Goal: Task Accomplishment & Management: Complete application form

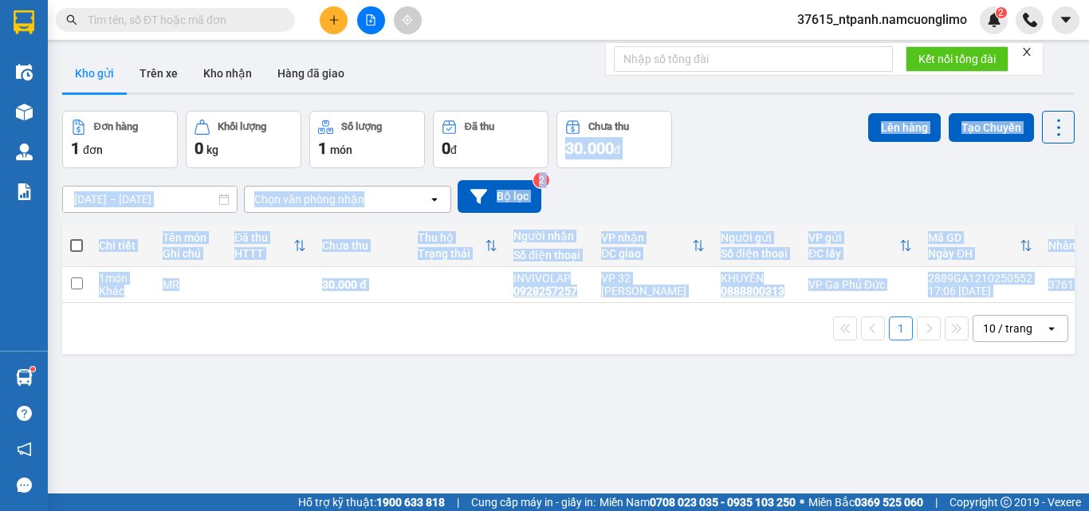
click at [276, 432] on div "ver 1.8.146 Kho gửi Trên xe Kho nhận Hàng đã giao Đơn hàng 1 đơn Khối lượng 0 k…" at bounding box center [568, 303] width 1025 height 511
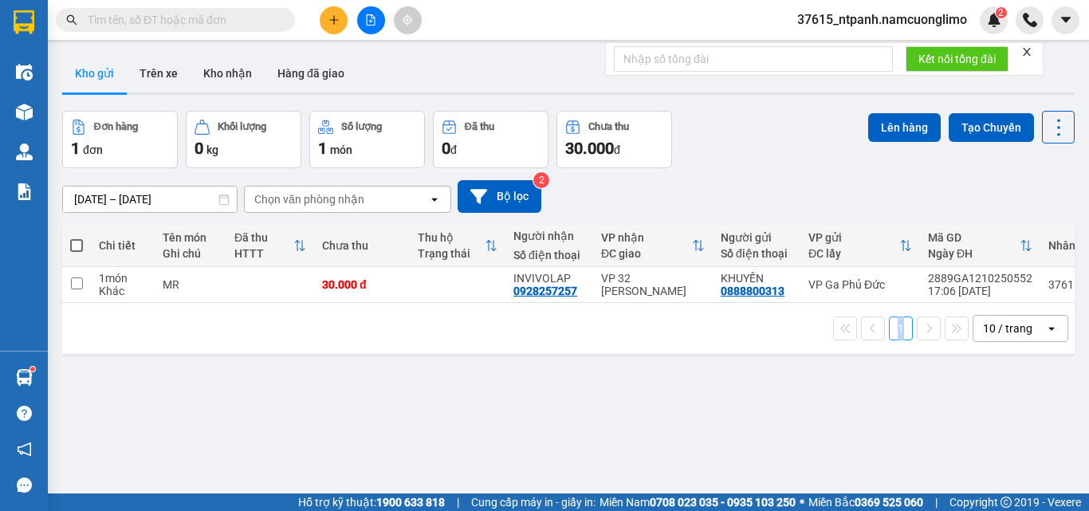
drag, startPoint x: 276, startPoint y: 432, endPoint x: 300, endPoint y: 429, distance: 24.1
click at [279, 431] on div "ver 1.8.146 Kho gửi Trên xe Kho nhận Hàng đã giao Đơn hàng 1 đơn Khối lượng 0 k…" at bounding box center [568, 303] width 1025 height 511
click at [740, 195] on div "[DATE] – [DATE] Press the down arrow key to interact with the calendar and sele…" at bounding box center [568, 196] width 1013 height 33
click at [205, 286] on div "MR" at bounding box center [191, 284] width 56 height 13
checkbox input "true"
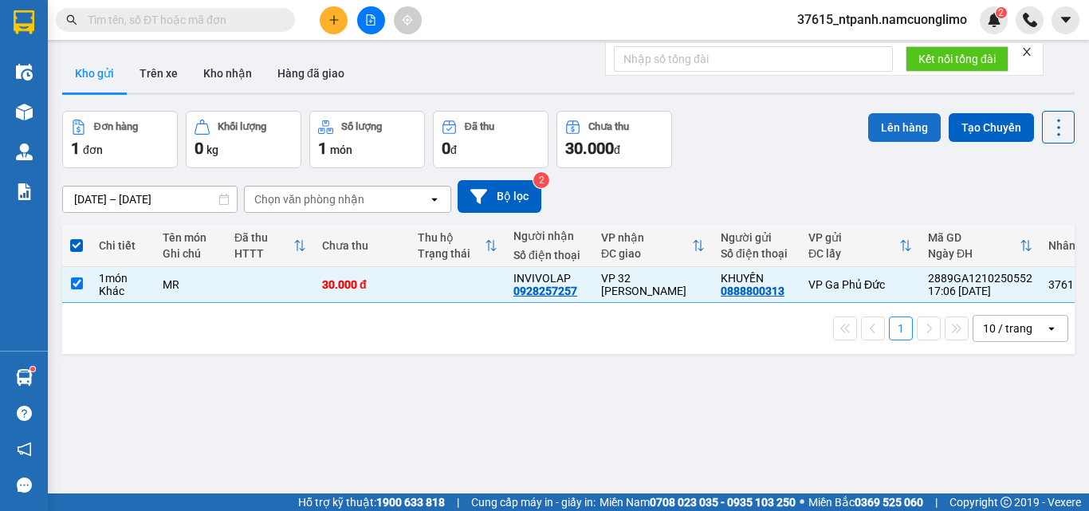
click at [909, 124] on button "Lên hàng" at bounding box center [904, 127] width 73 height 29
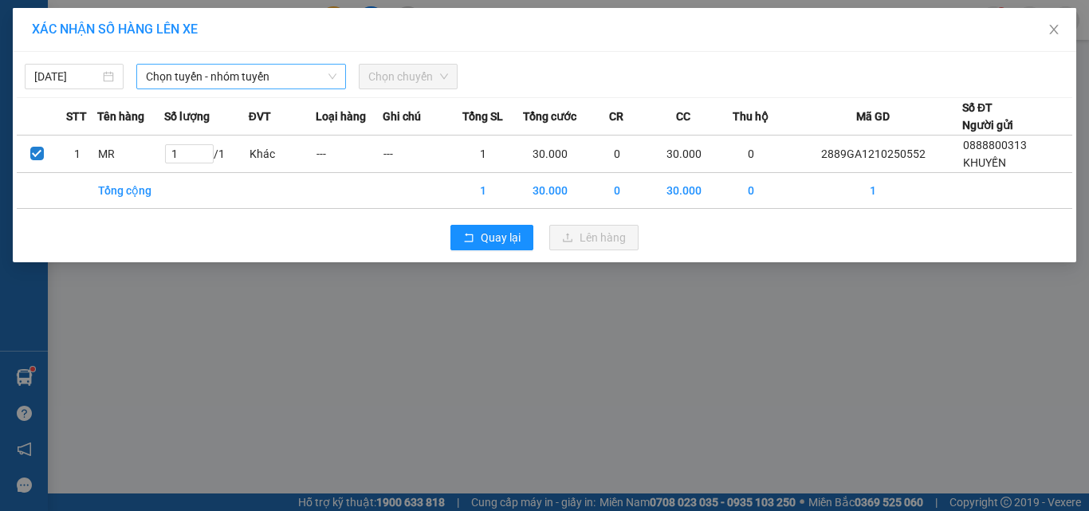
click at [319, 83] on span "Chọn tuyến - nhóm tuyến" at bounding box center [241, 77] width 191 height 24
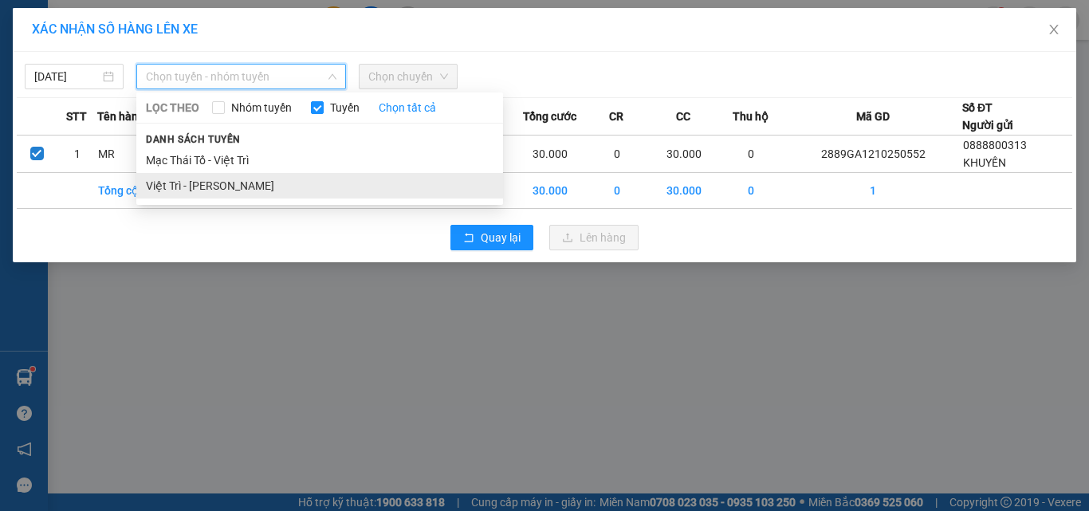
click at [218, 185] on li "Việt Trì - [PERSON_NAME]" at bounding box center [319, 186] width 367 height 26
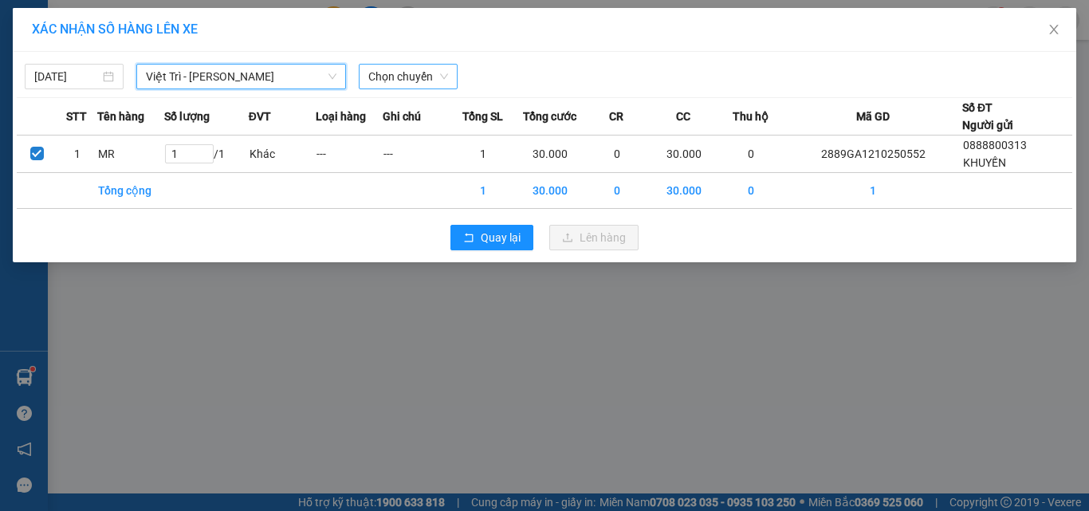
click at [441, 76] on span "Chọn chuyến" at bounding box center [408, 77] width 80 height 24
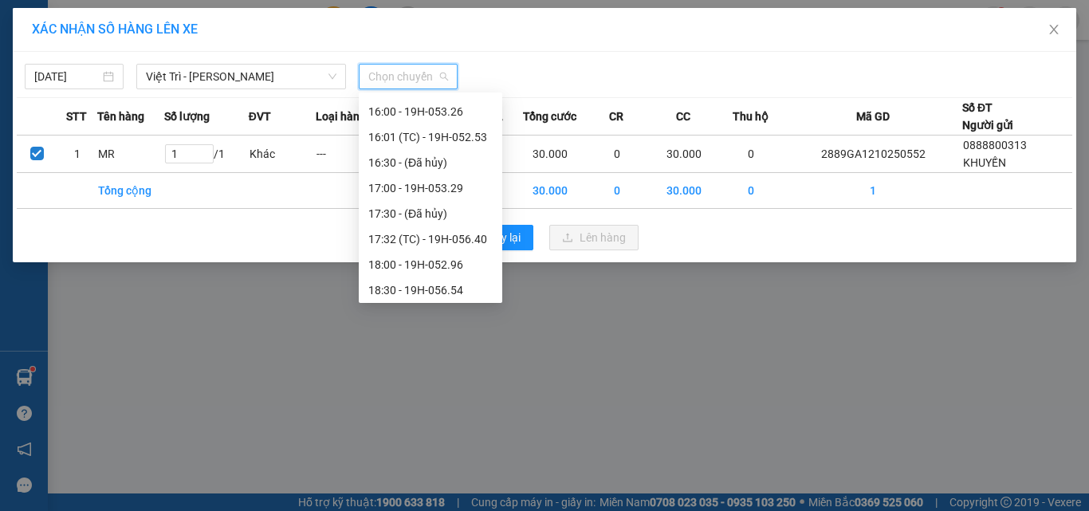
scroll to position [639, 0]
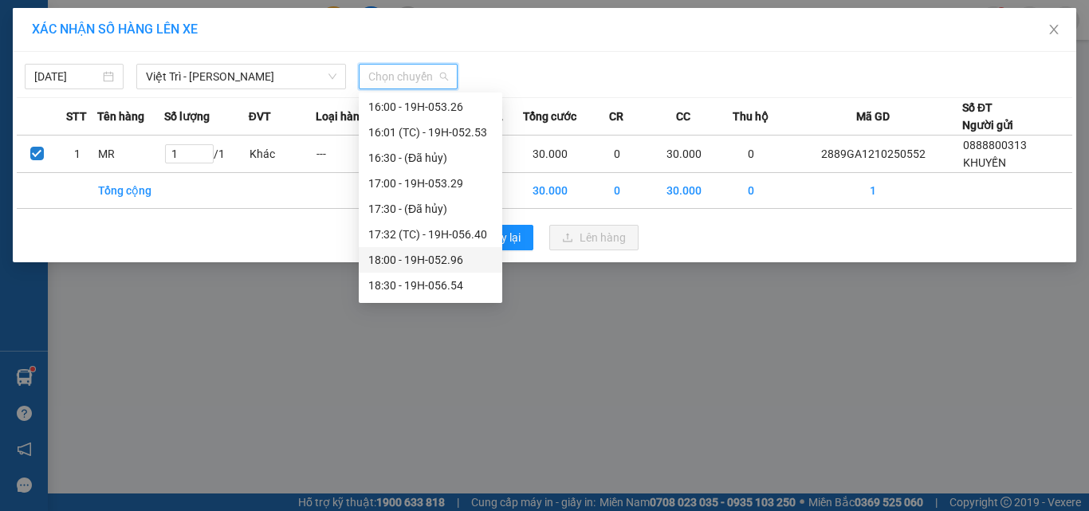
click at [466, 259] on div "18:00 - 19H-052.96" at bounding box center [430, 260] width 124 height 18
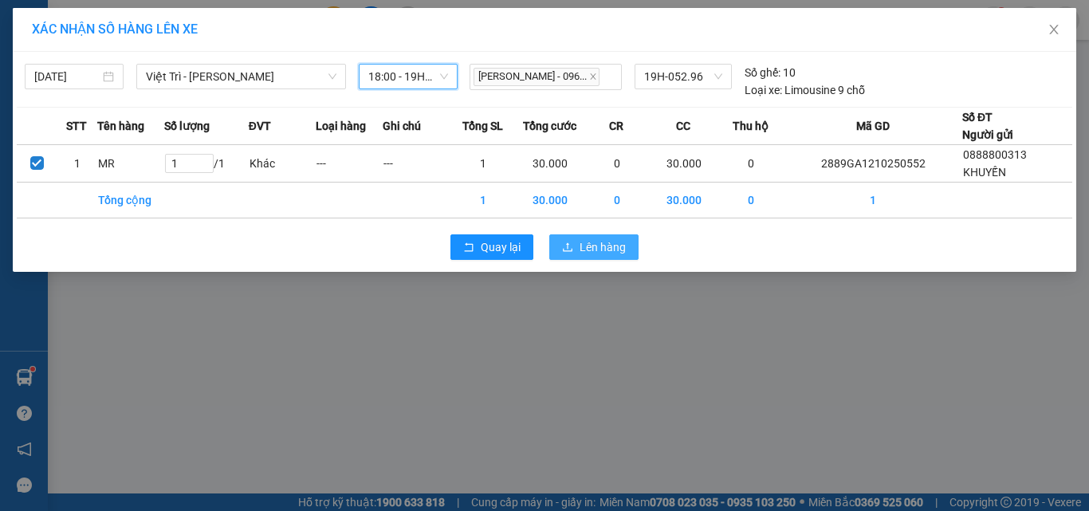
click at [613, 241] on span "Lên hàng" at bounding box center [603, 247] width 46 height 18
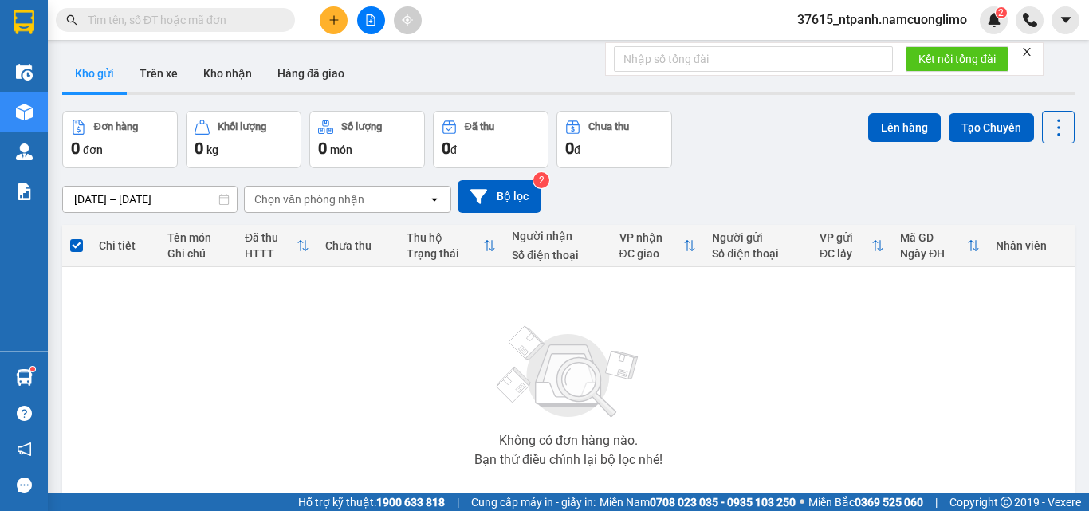
click at [325, 26] on button at bounding box center [334, 20] width 28 height 28
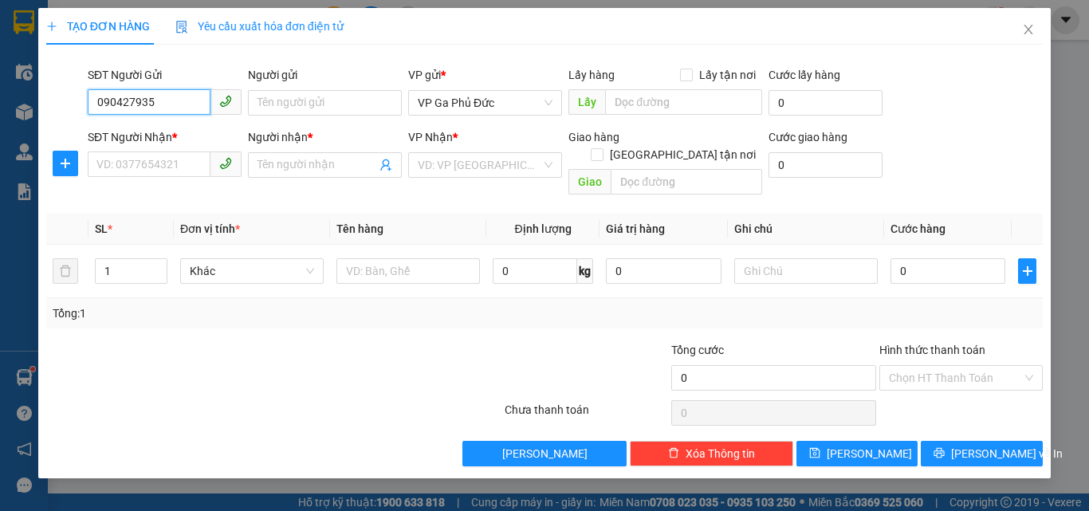
type input "0904279359"
click at [183, 133] on div "0904279359 - BS HƯƠNG" at bounding box center [164, 135] width 135 height 18
type input "BS HƯƠNG"
type input "0904279359"
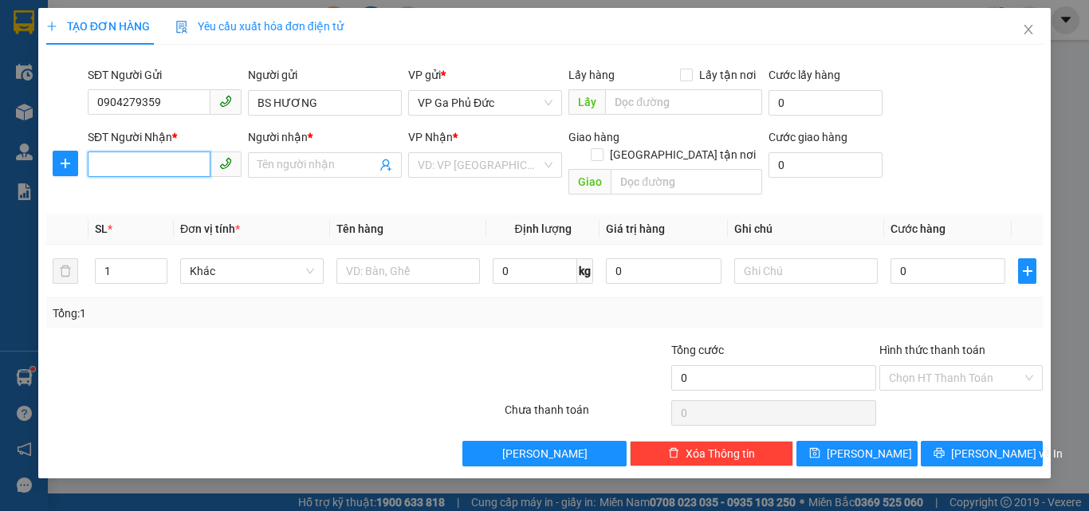
click at [196, 163] on input "SĐT Người Nhận *" at bounding box center [149, 164] width 123 height 26
click at [200, 220] on div "0395495262 - QUYỀN" at bounding box center [164, 223] width 135 height 18
type input "0395495262"
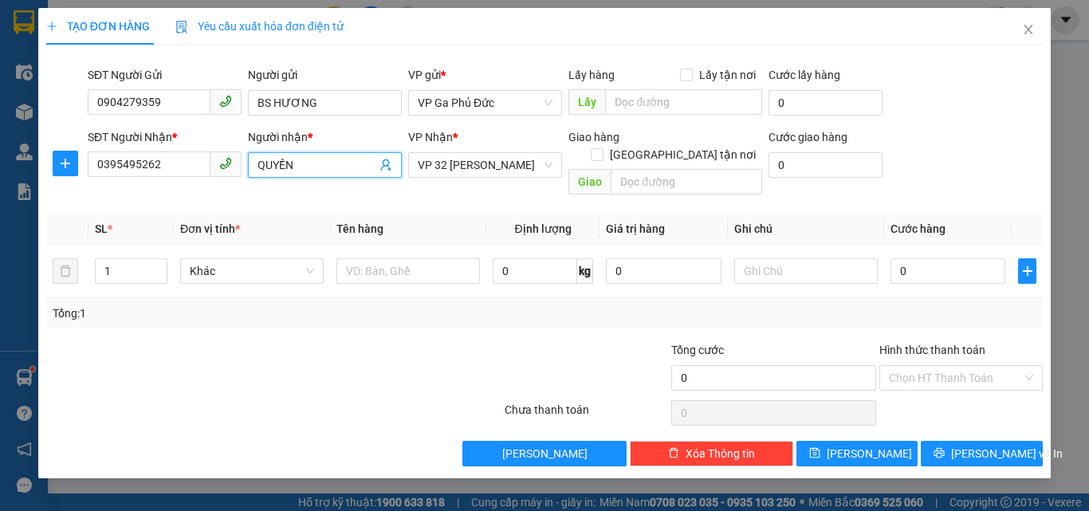
click at [262, 168] on input "QUYỀN" at bounding box center [317, 165] width 119 height 18
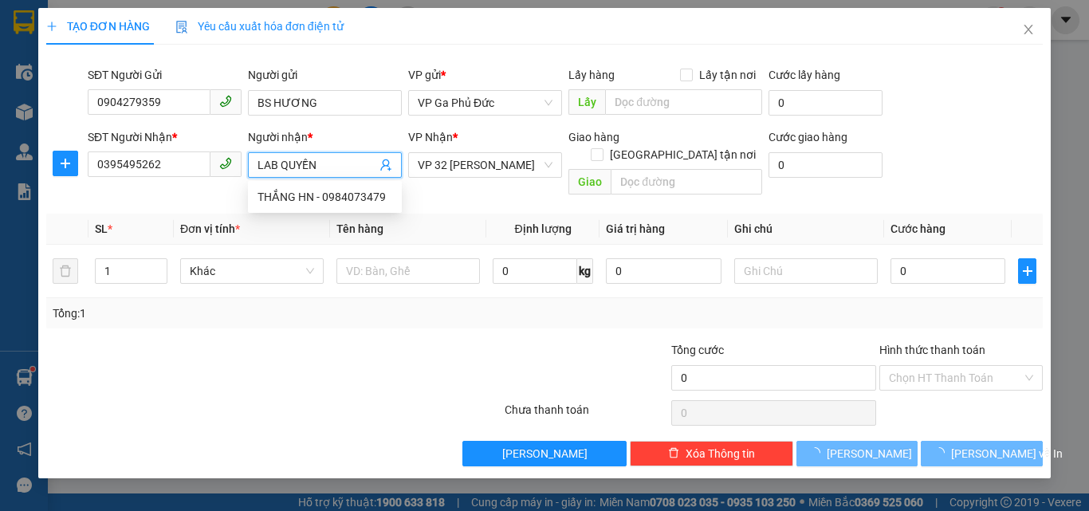
type input "LAB QUYỀN"
click at [413, 305] on div "Tổng: 1" at bounding box center [237, 314] width 369 height 18
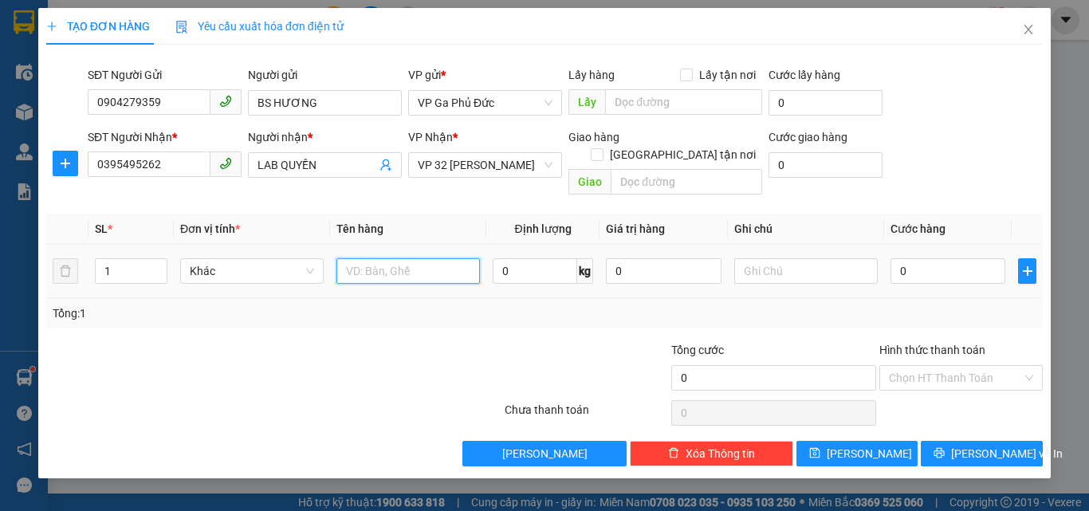
click at [444, 258] on input "text" at bounding box center [408, 271] width 144 height 26
type input "MR"
click at [929, 259] on input "0" at bounding box center [948, 271] width 115 height 26
type input "3"
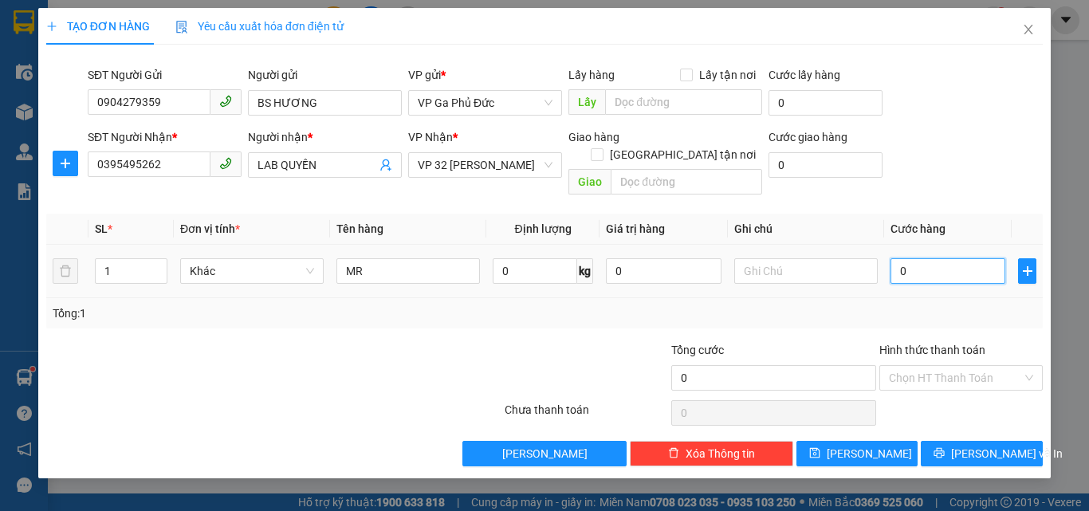
type input "3"
type input "35"
type input "35.000"
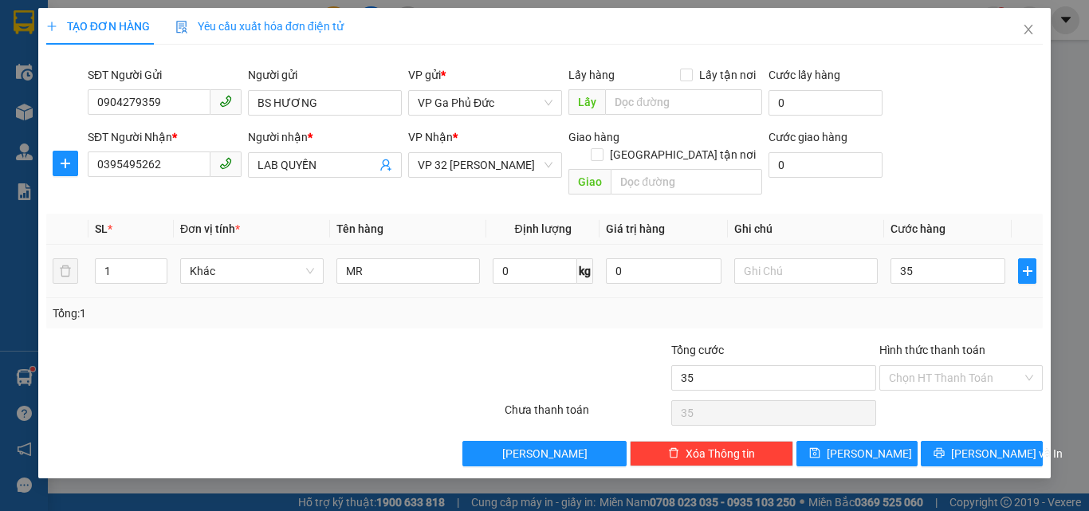
type input "35.000"
click at [894, 305] on div "Tổng: 1" at bounding box center [545, 314] width 984 height 18
click at [965, 441] on button "[PERSON_NAME] và In" at bounding box center [982, 454] width 122 height 26
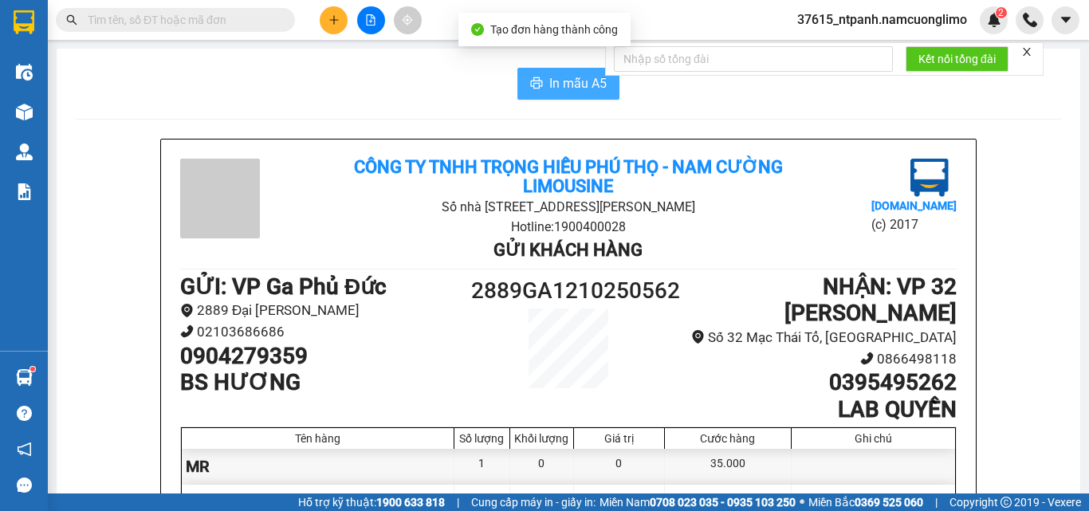
click at [554, 82] on span "In mẫu A5" at bounding box center [577, 83] width 57 height 20
